Goal: Information Seeking & Learning: Learn about a topic

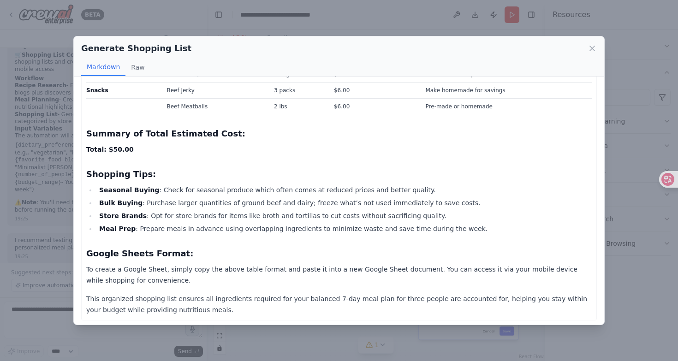
scroll to position [281, 0]
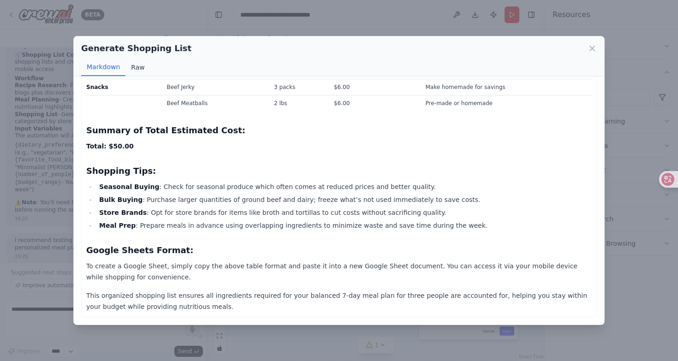
click at [137, 70] on button "Raw" at bounding box center [137, 68] width 24 height 18
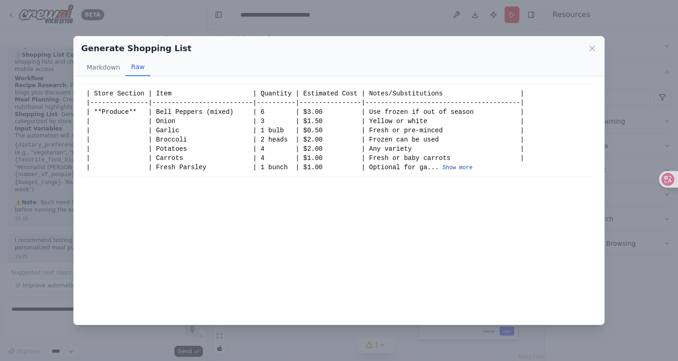
click at [464, 167] on button "Show more" at bounding box center [458, 167] width 30 height 7
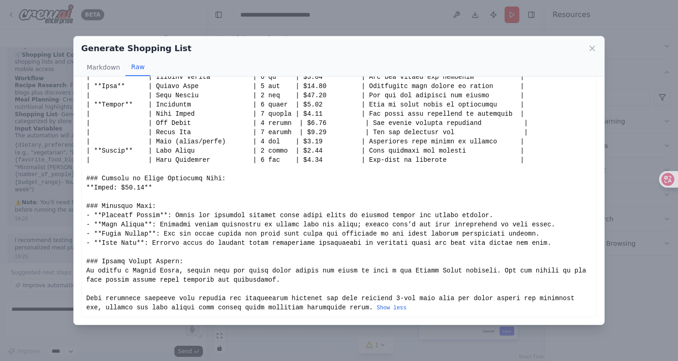
scroll to position [109, 0]
click at [590, 48] on icon at bounding box center [591, 48] width 9 height 9
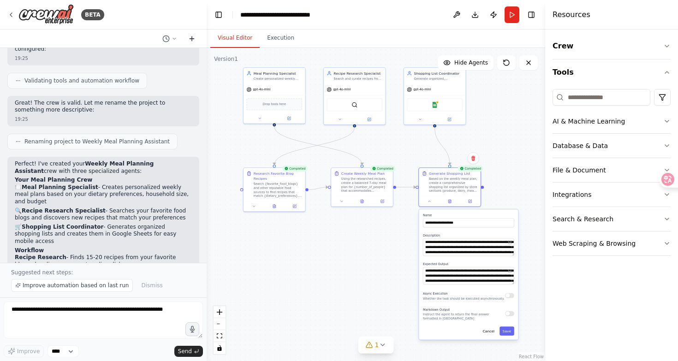
scroll to position [697, 0]
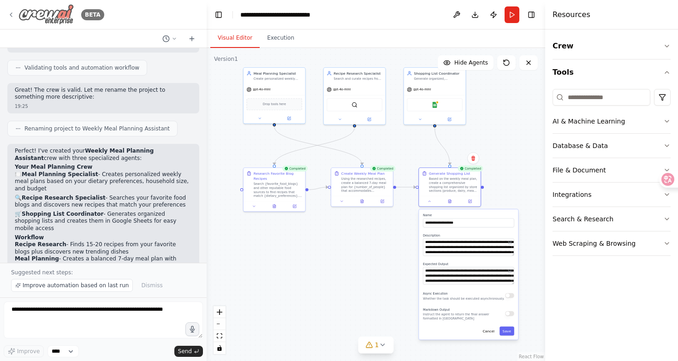
click at [40, 14] on img at bounding box center [45, 14] width 55 height 21
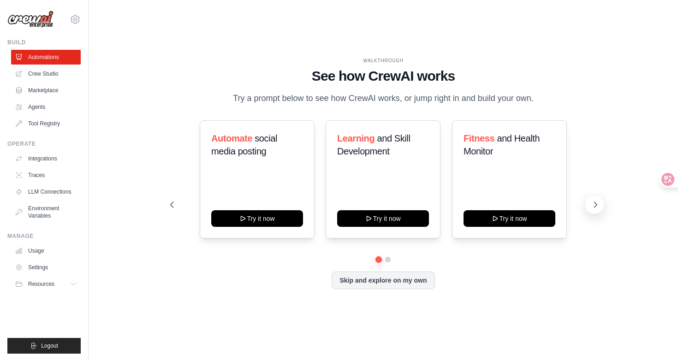
click at [595, 209] on icon at bounding box center [594, 204] width 9 height 9
click at [47, 74] on link "Crew Studio" at bounding box center [47, 73] width 70 height 15
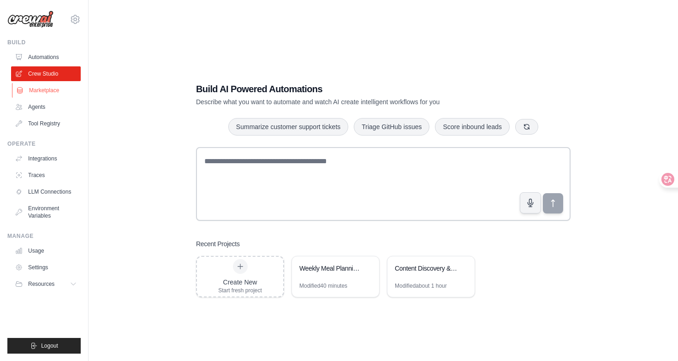
click at [44, 90] on link "Marketplace" at bounding box center [47, 90] width 70 height 15
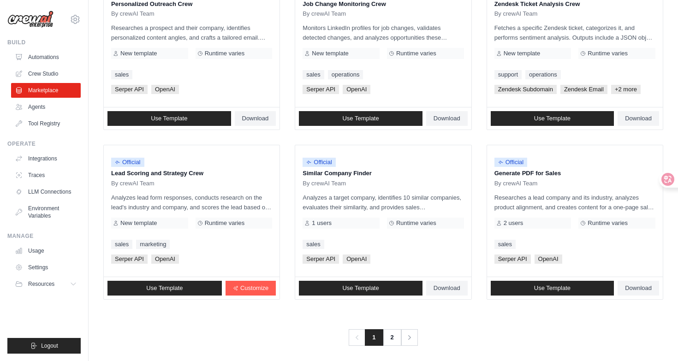
scroll to position [487, 0]
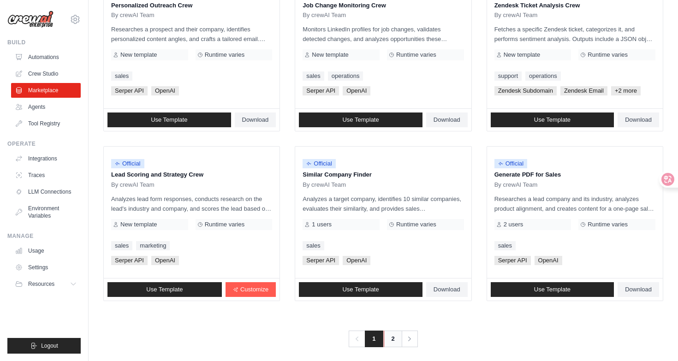
click at [392, 340] on link "2" at bounding box center [393, 339] width 18 height 17
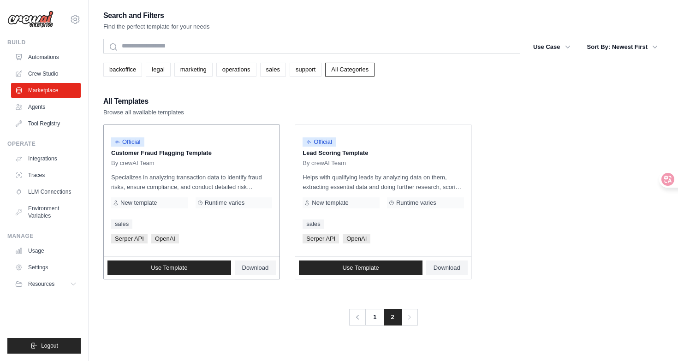
drag, startPoint x: 142, startPoint y: 152, endPoint x: 217, endPoint y: 155, distance: 75.2
click at [217, 155] on p "Customer Fraud Flagging Template" at bounding box center [191, 152] width 161 height 9
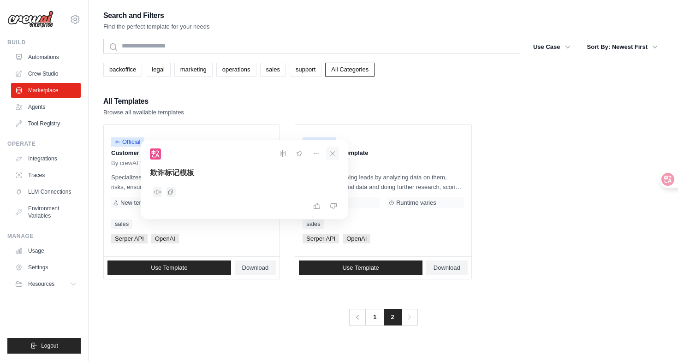
click at [333, 152] on icon at bounding box center [332, 153] width 13 height 13
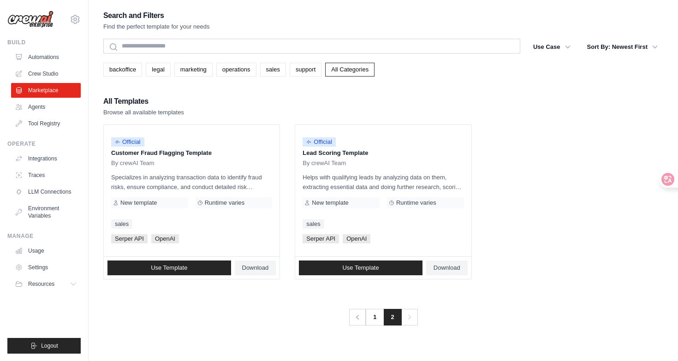
click at [23, 22] on img at bounding box center [30, 20] width 46 height 18
click at [31, 20] on img at bounding box center [30, 20] width 46 height 18
click at [45, 126] on link "Tool Registry" at bounding box center [47, 123] width 70 height 15
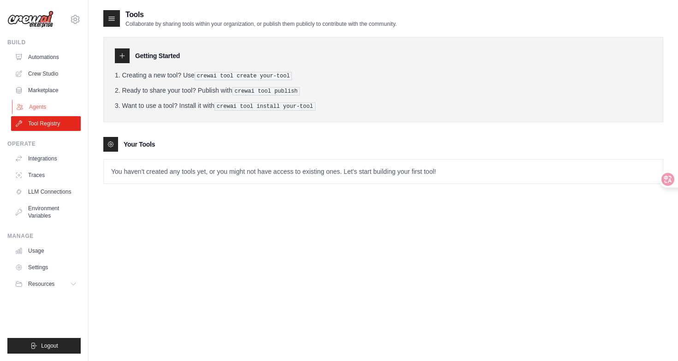
click at [35, 104] on link "Agents" at bounding box center [47, 107] width 70 height 15
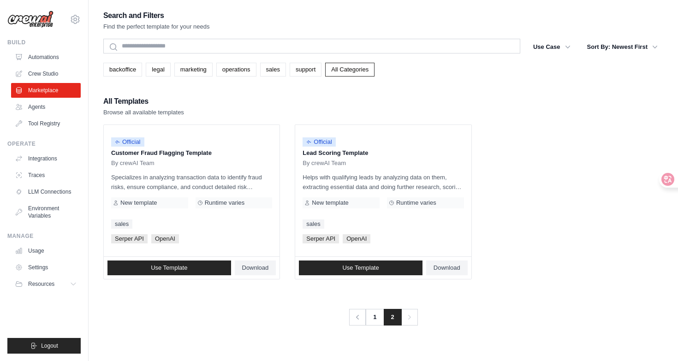
click at [21, 26] on img at bounding box center [30, 20] width 46 height 18
click at [32, 20] on img at bounding box center [30, 20] width 46 height 18
